Goal: Task Accomplishment & Management: Use online tool/utility

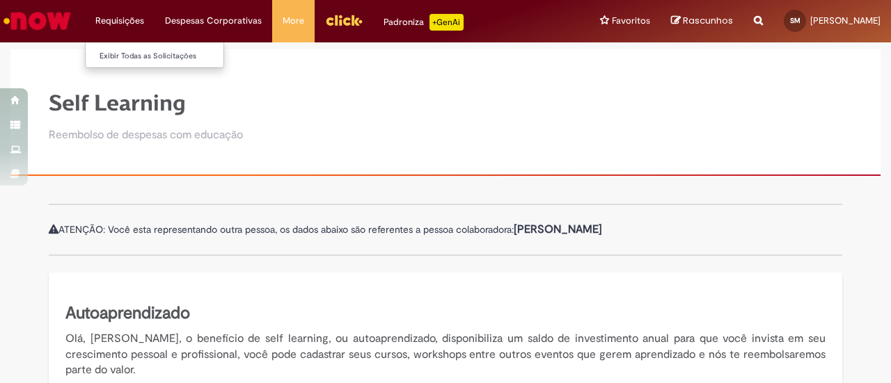
scroll to position [348, 0]
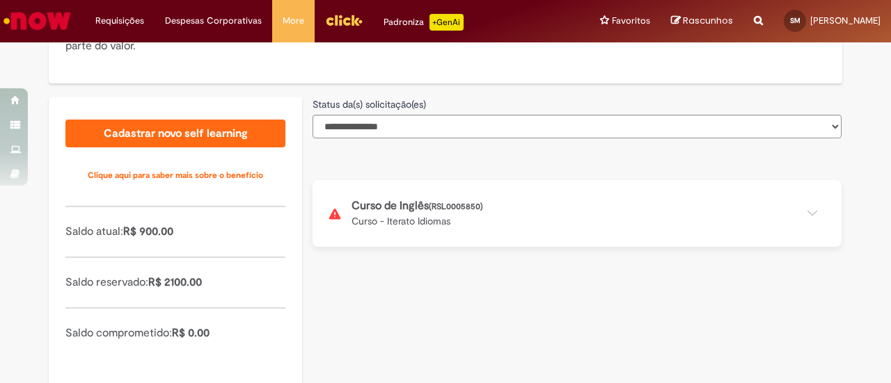
scroll to position [348, 0]
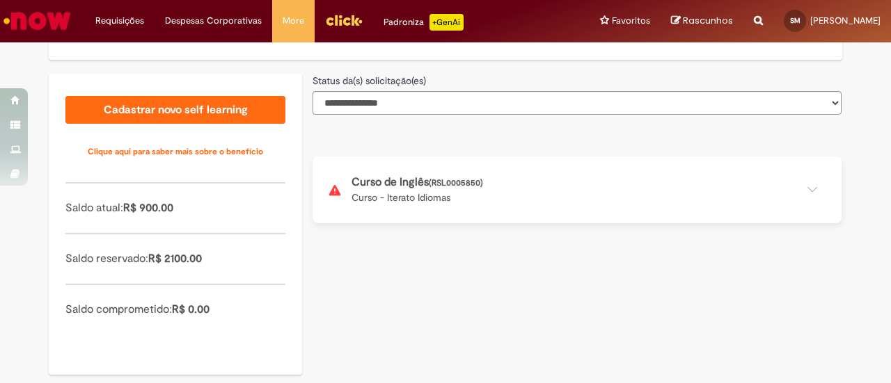
click at [807, 189] on button at bounding box center [576, 190] width 529 height 67
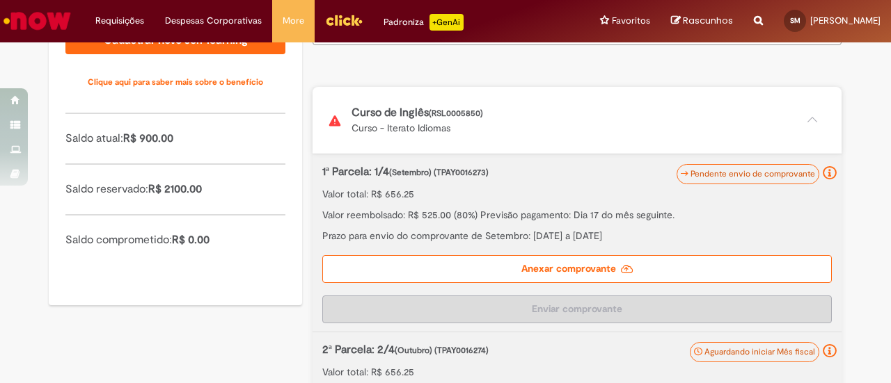
click at [584, 267] on label "Anexar comprovante" at bounding box center [576, 269] width 509 height 28
click at [502, 19] on input "Anexar comprovante" at bounding box center [406, 11] width 189 height 15
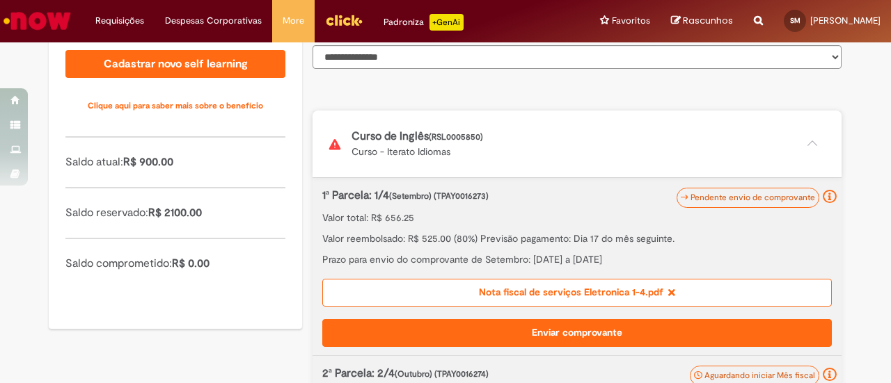
scroll to position [425, 0]
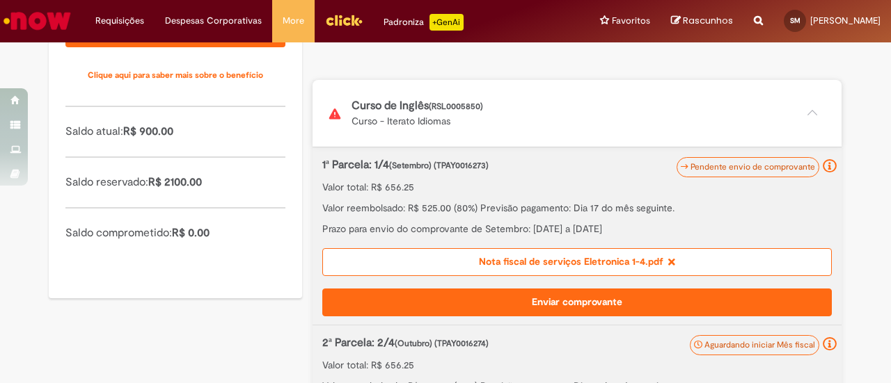
click at [594, 301] on button "Enviar comprovante" at bounding box center [576, 303] width 509 height 28
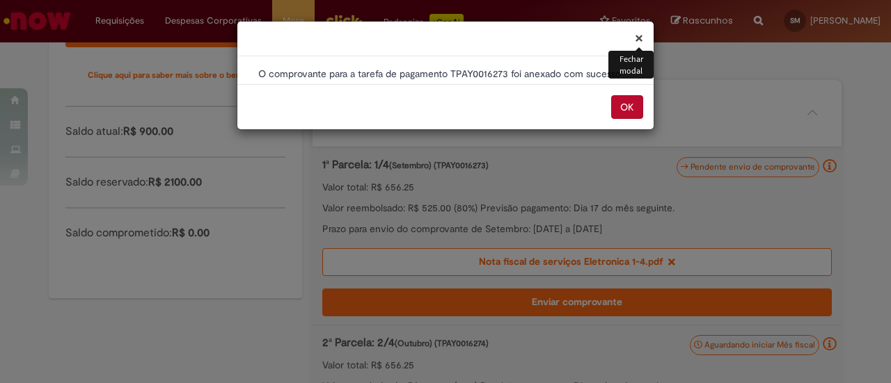
click at [619, 104] on button "OK" at bounding box center [627, 107] width 32 height 24
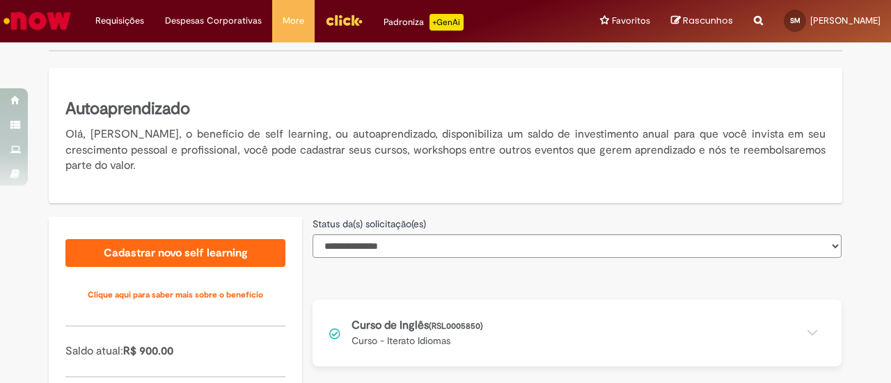
scroll to position [365, 0]
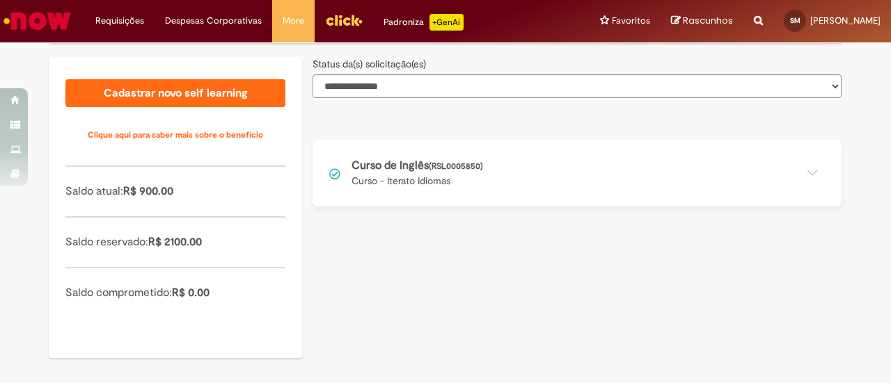
click at [802, 172] on button at bounding box center [576, 173] width 529 height 67
